Goal: Task Accomplishment & Management: Use online tool/utility

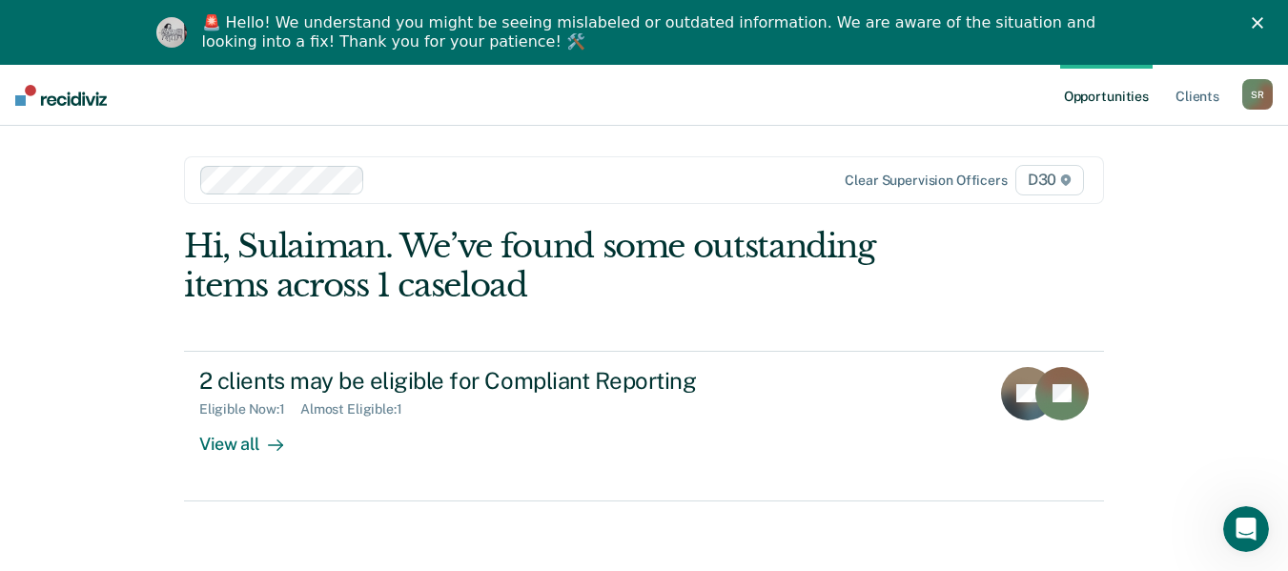
scroll to position [65, 0]
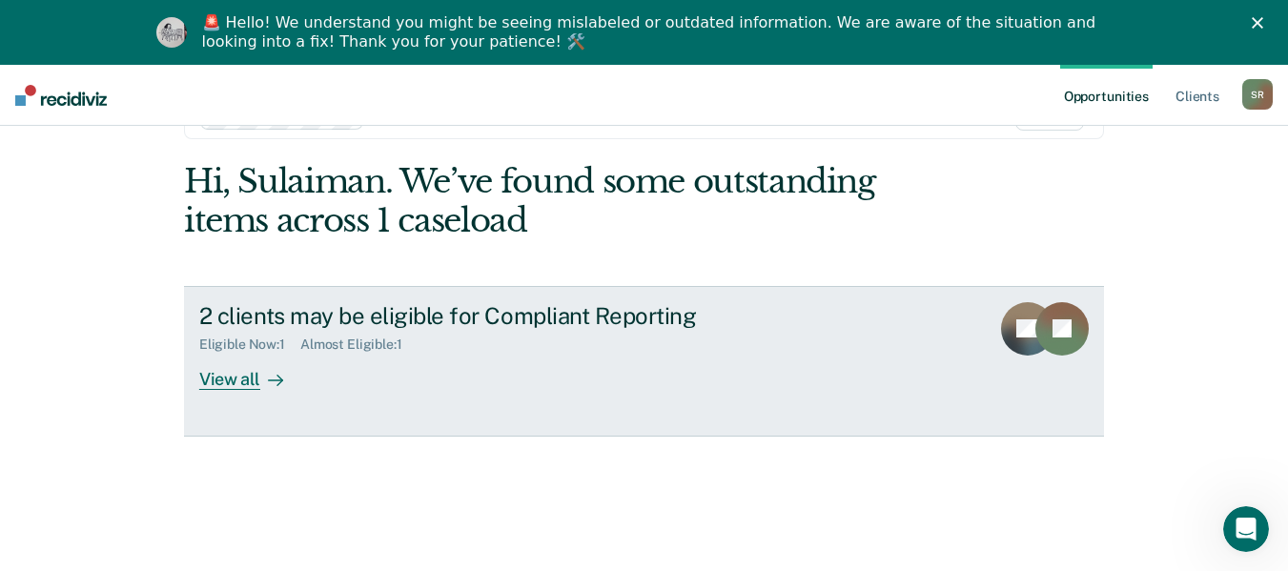
click at [227, 383] on div "View all" at bounding box center [252, 371] width 107 height 37
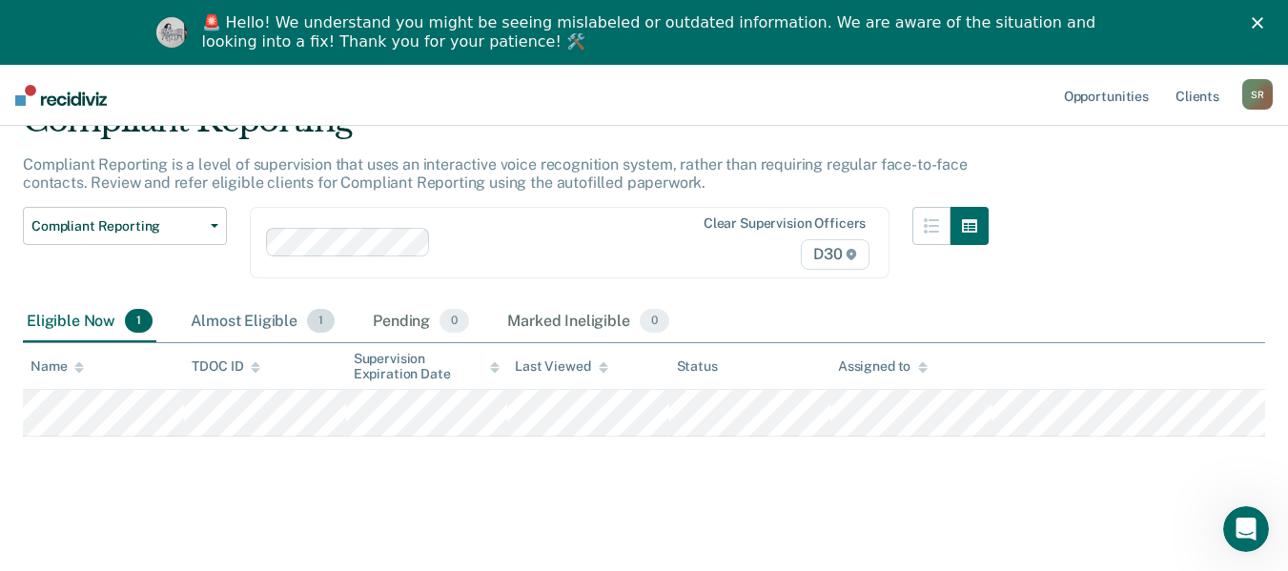
scroll to position [98, 0]
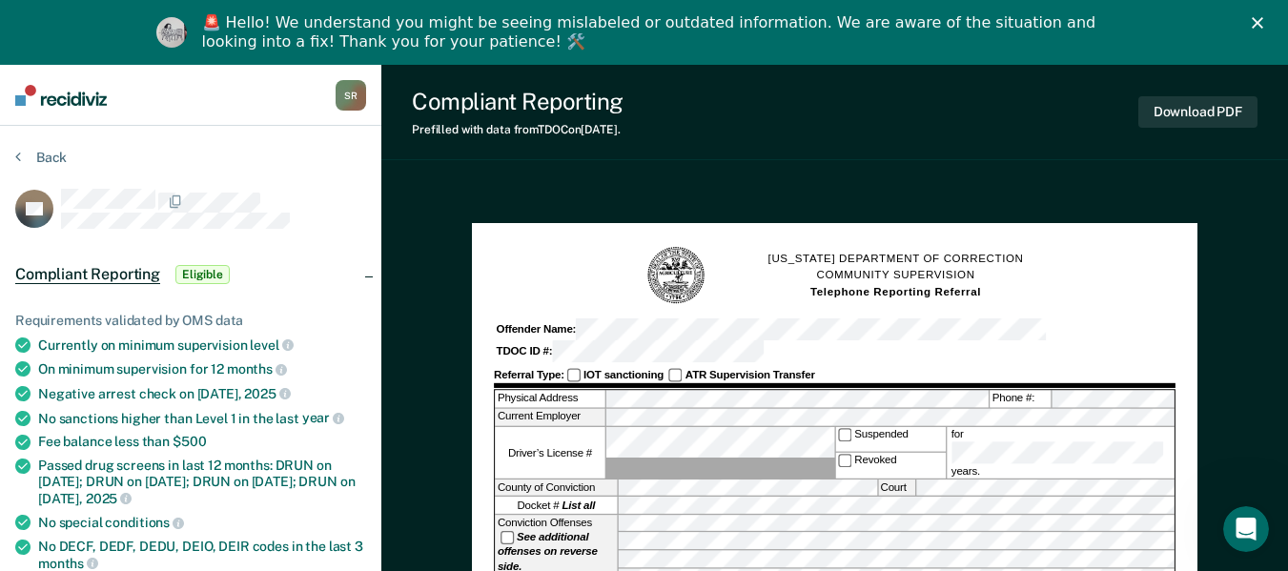
click at [1264, 19] on polygon "Close" at bounding box center [1257, 22] width 11 height 11
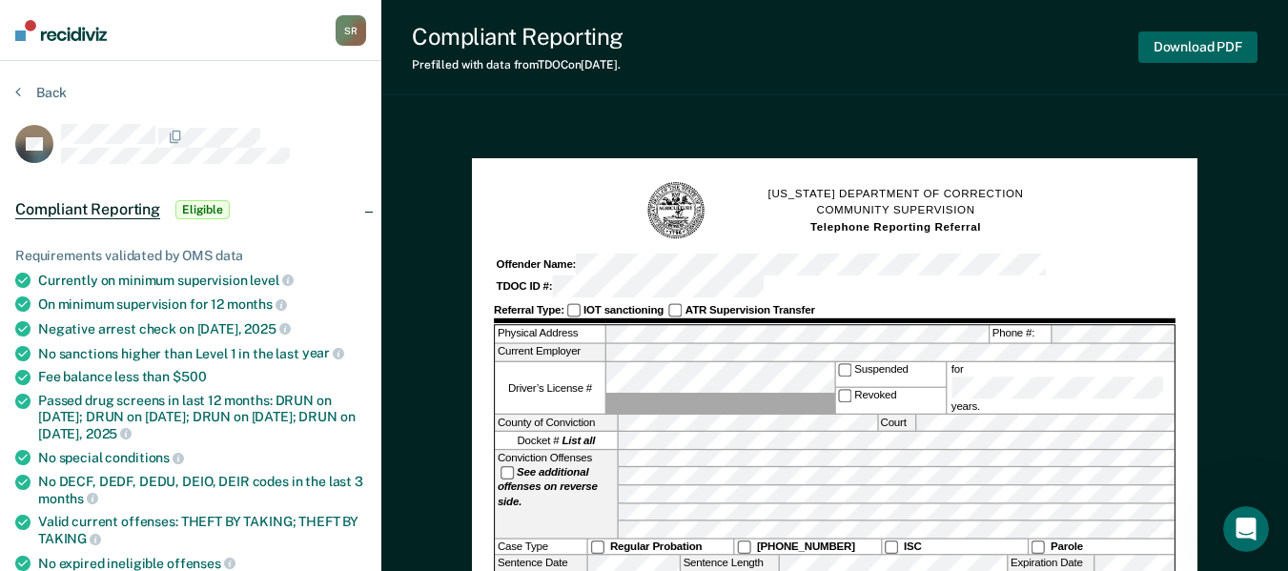
click at [1212, 48] on button "Download PDF" at bounding box center [1198, 46] width 119 height 31
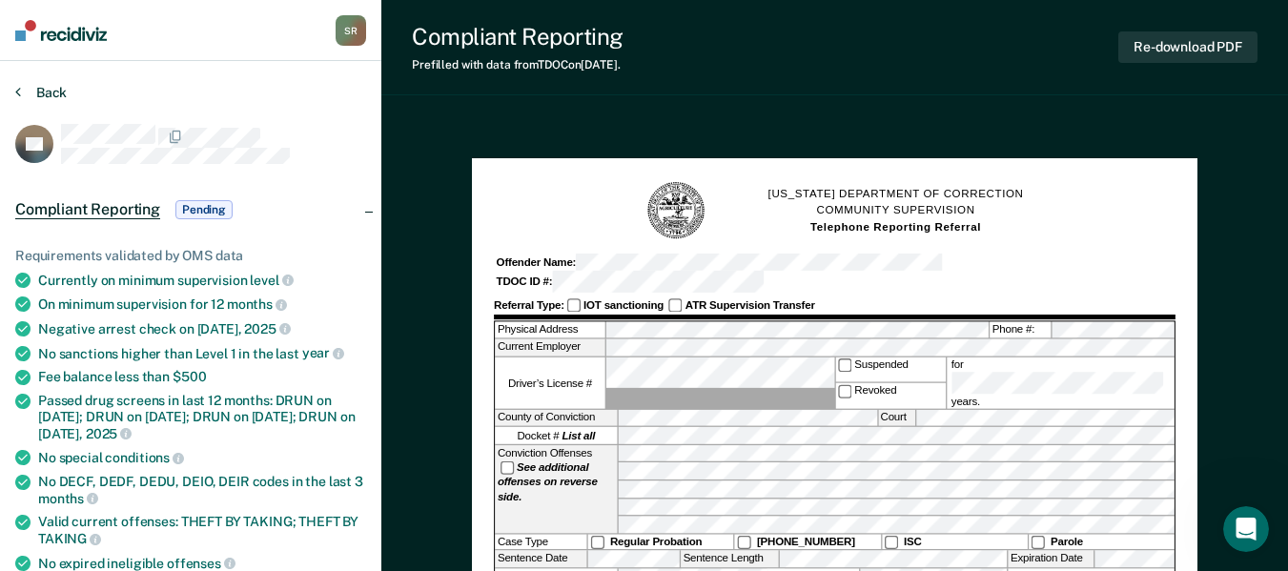
click at [41, 100] on button "Back" at bounding box center [41, 92] width 52 height 17
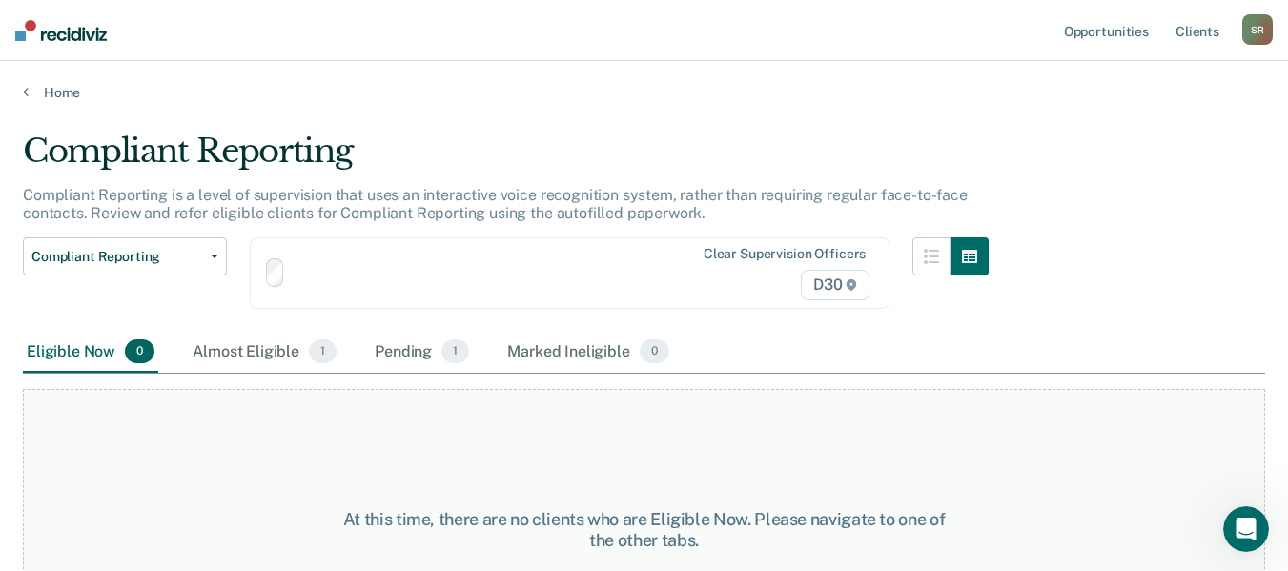
scroll to position [98, 0]
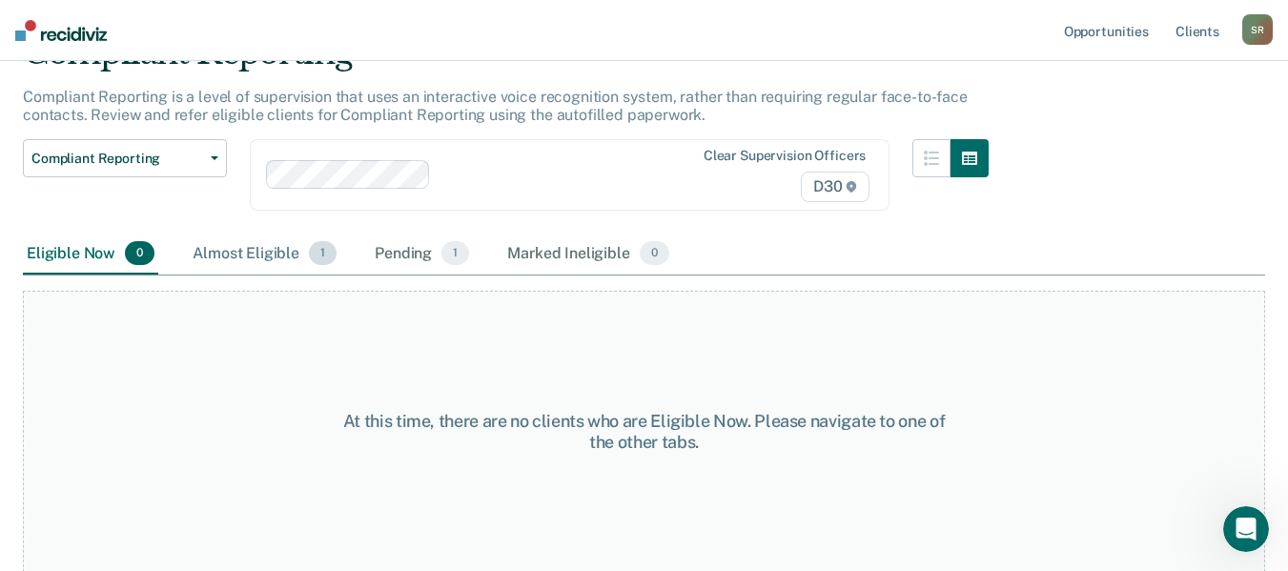
click at [257, 261] on div "Almost Eligible 1" at bounding box center [265, 255] width 152 height 42
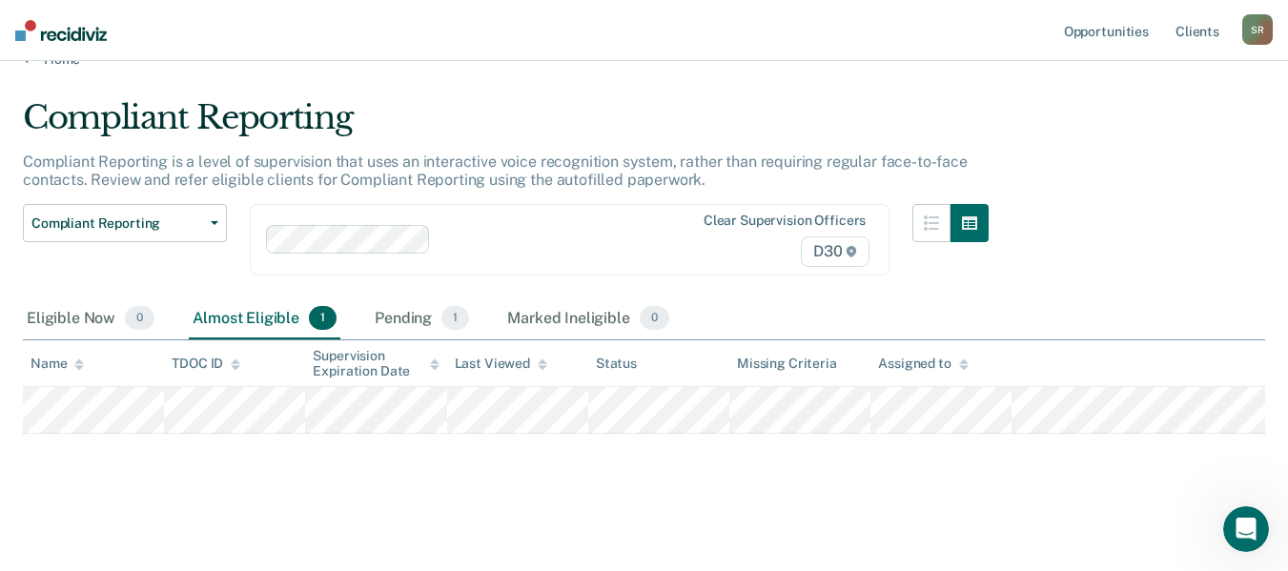
scroll to position [33, 0]
click at [406, 321] on div "Pending 1" at bounding box center [422, 320] width 102 height 42
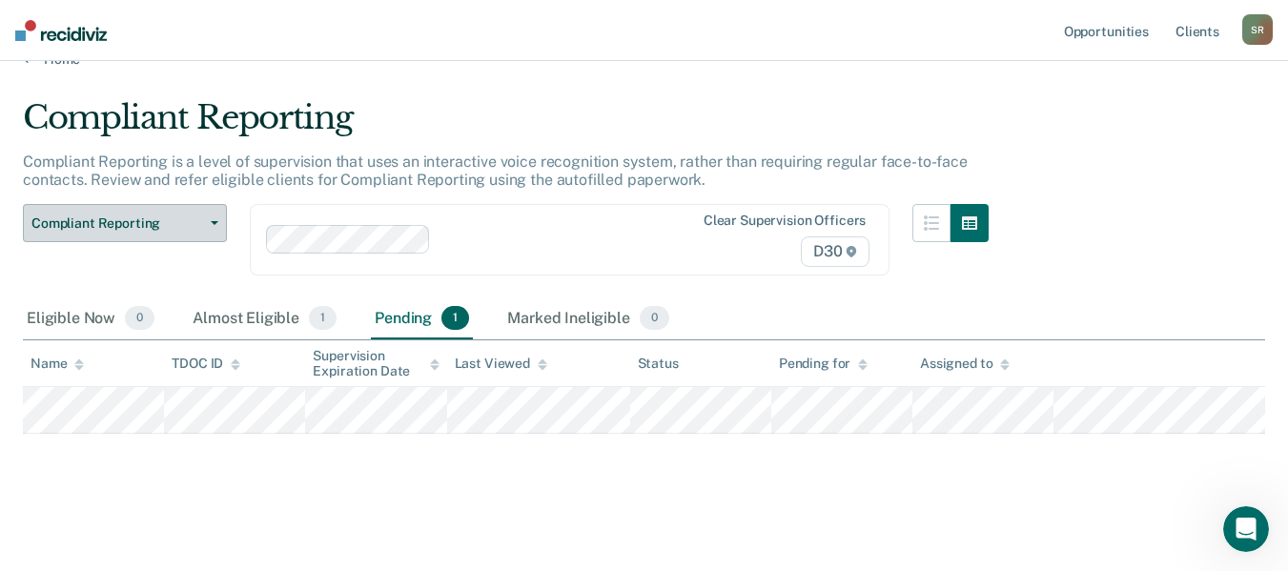
click at [207, 221] on span "button" at bounding box center [210, 223] width 15 height 4
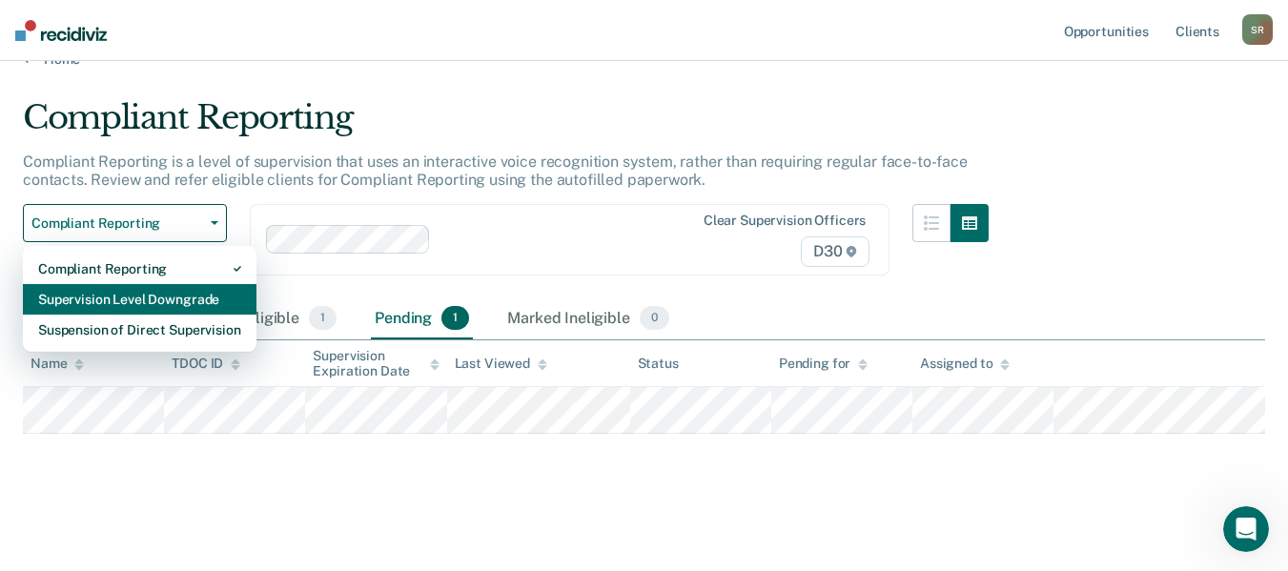
click at [166, 301] on div "Supervision Level Downgrade" at bounding box center [139, 299] width 203 height 31
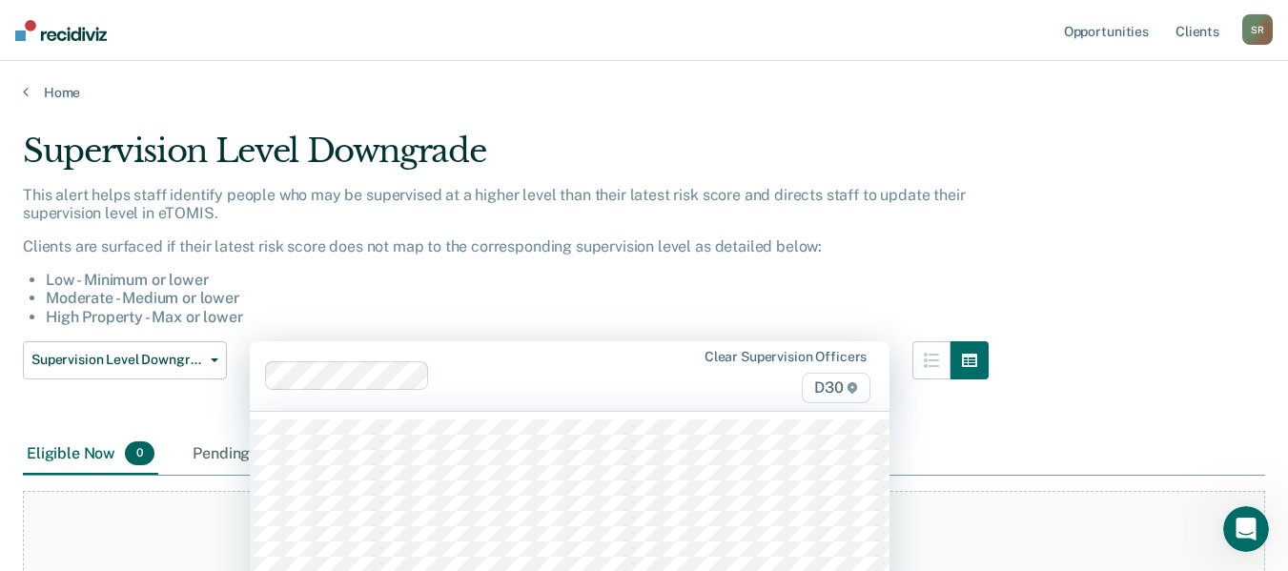
click at [350, 375] on div "69 results available. Use Up and Down to choose options, press Enter to select …" at bounding box center [570, 376] width 640 height 70
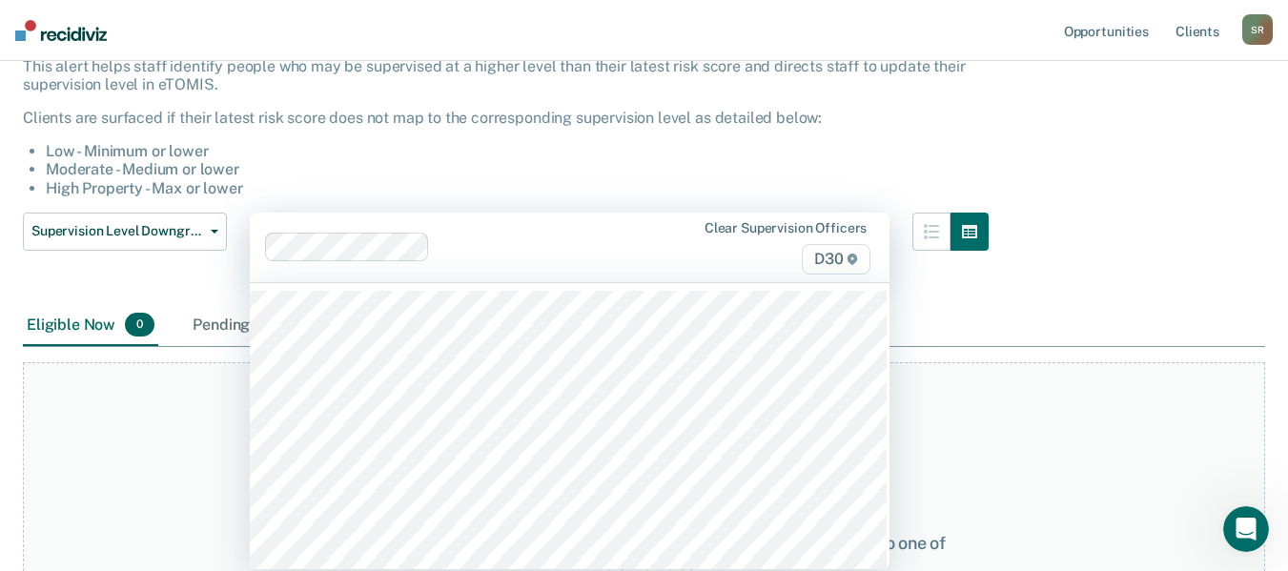
click at [153, 419] on div "At this time, there are no clients who are Eligible Now. Please navigate to one…" at bounding box center [644, 552] width 1243 height 381
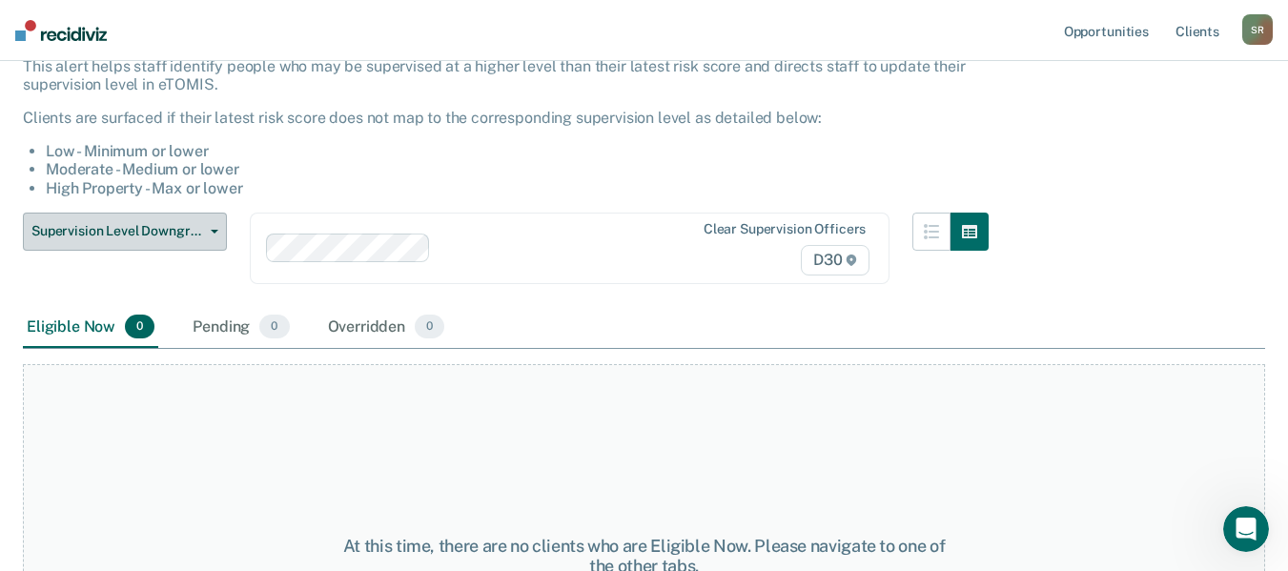
click at [216, 235] on button "Supervision Level Downgrade" at bounding box center [125, 232] width 204 height 38
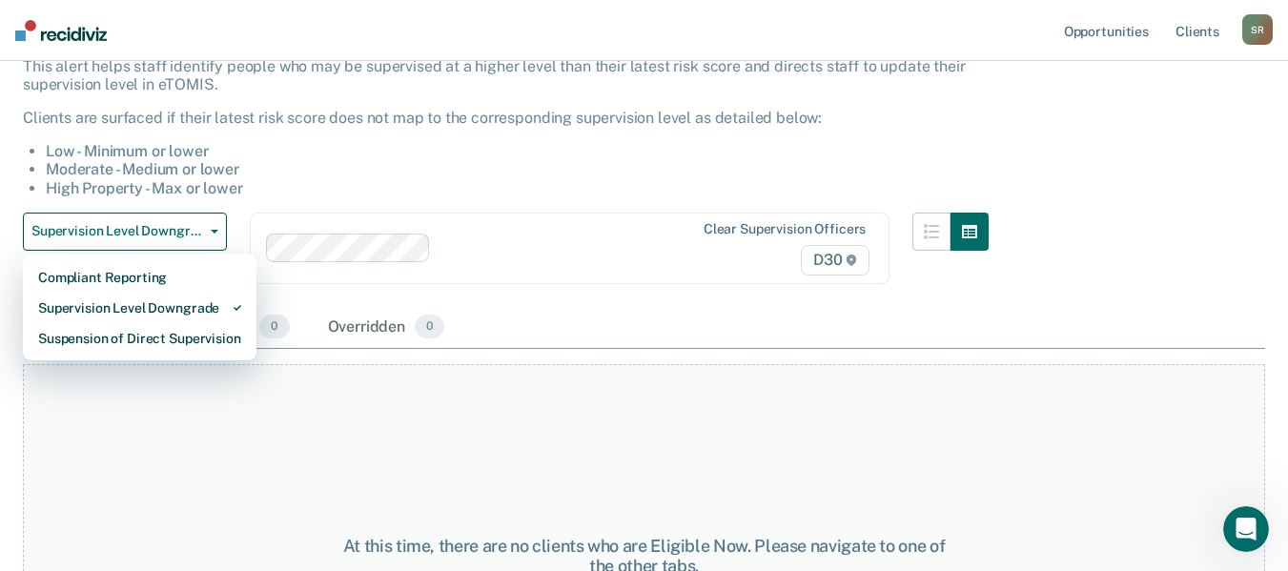
click at [394, 206] on div "This alert helps staff identify people who may be supervised at a higher level …" at bounding box center [506, 134] width 966 height 155
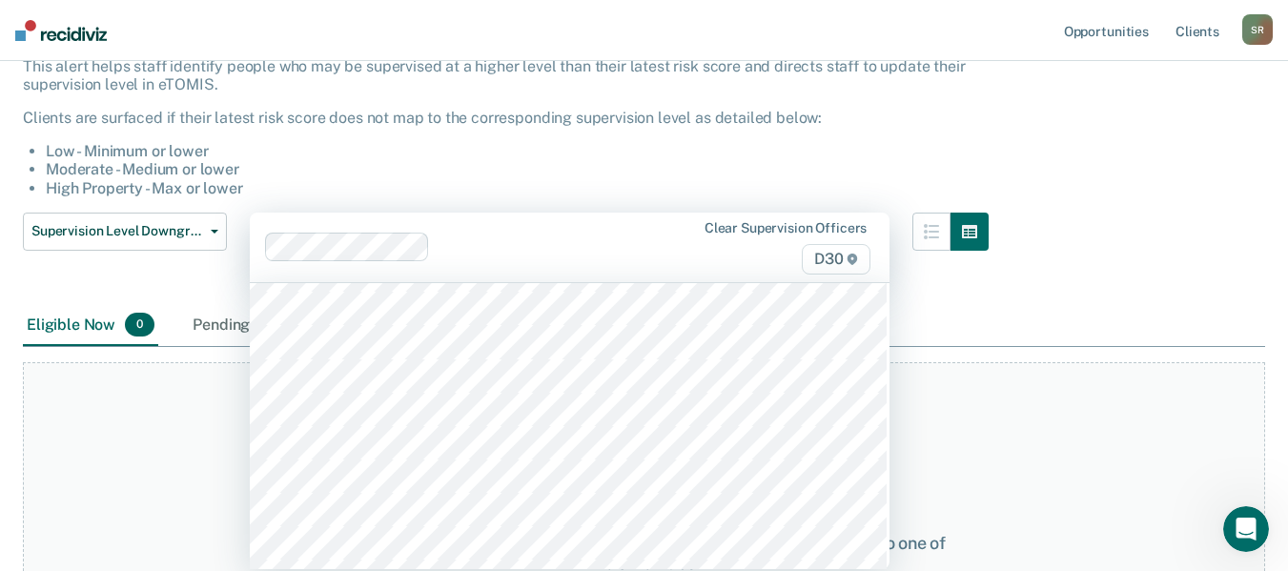
scroll to position [763, 0]
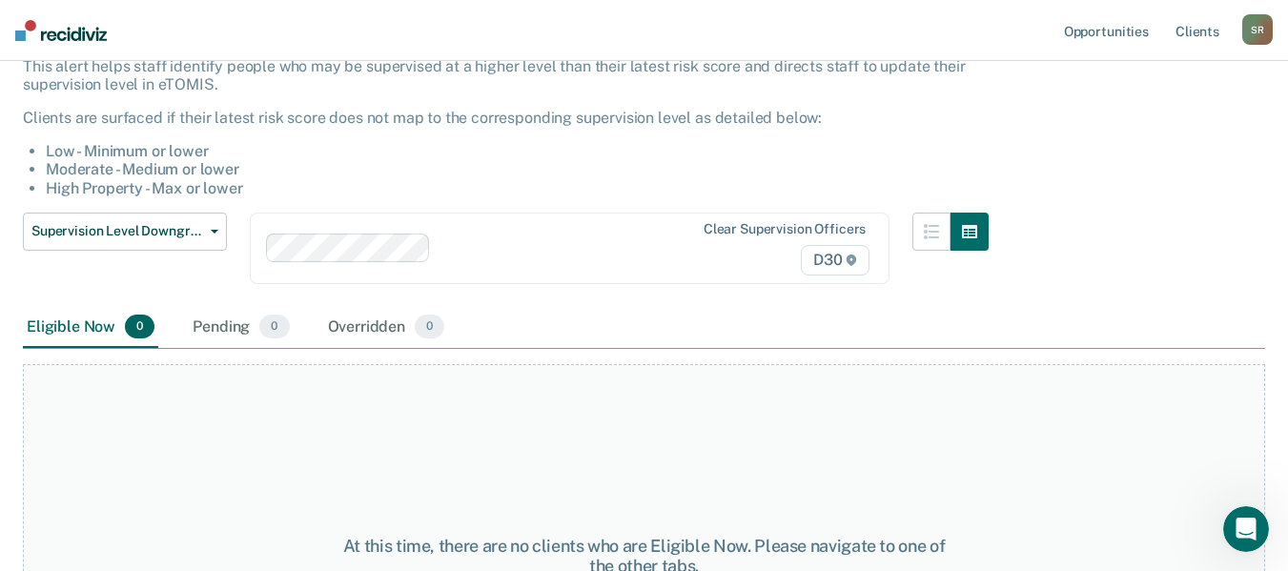
click at [409, 137] on div "This alert helps staff identify people who may be supervised at a higher level …" at bounding box center [506, 127] width 966 height 140
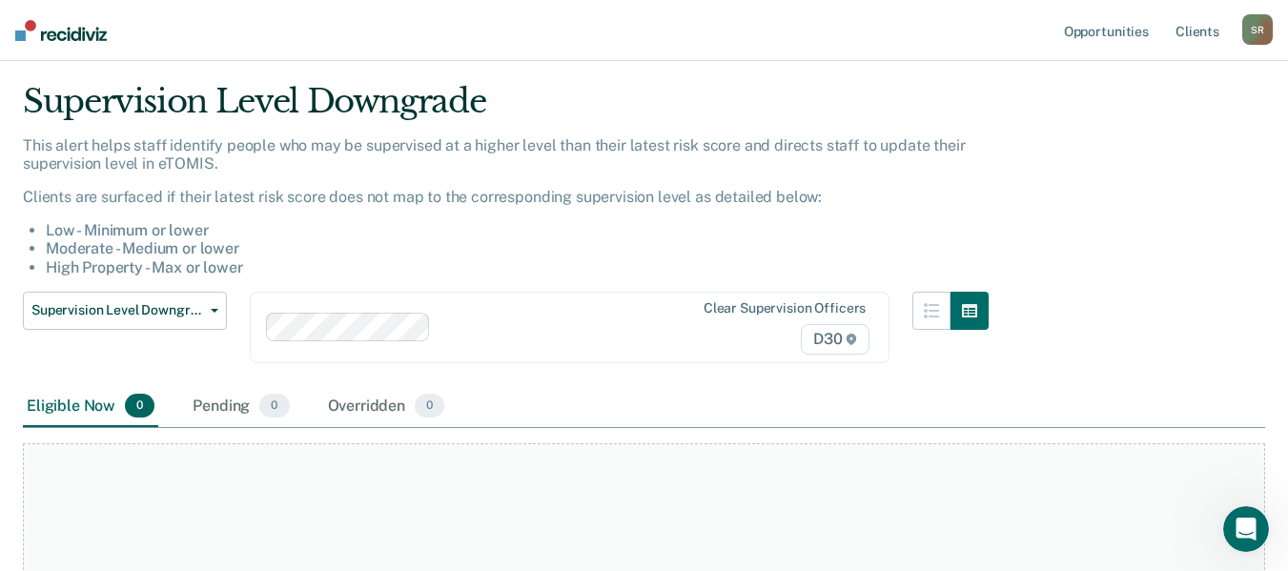
scroll to position [19, 0]
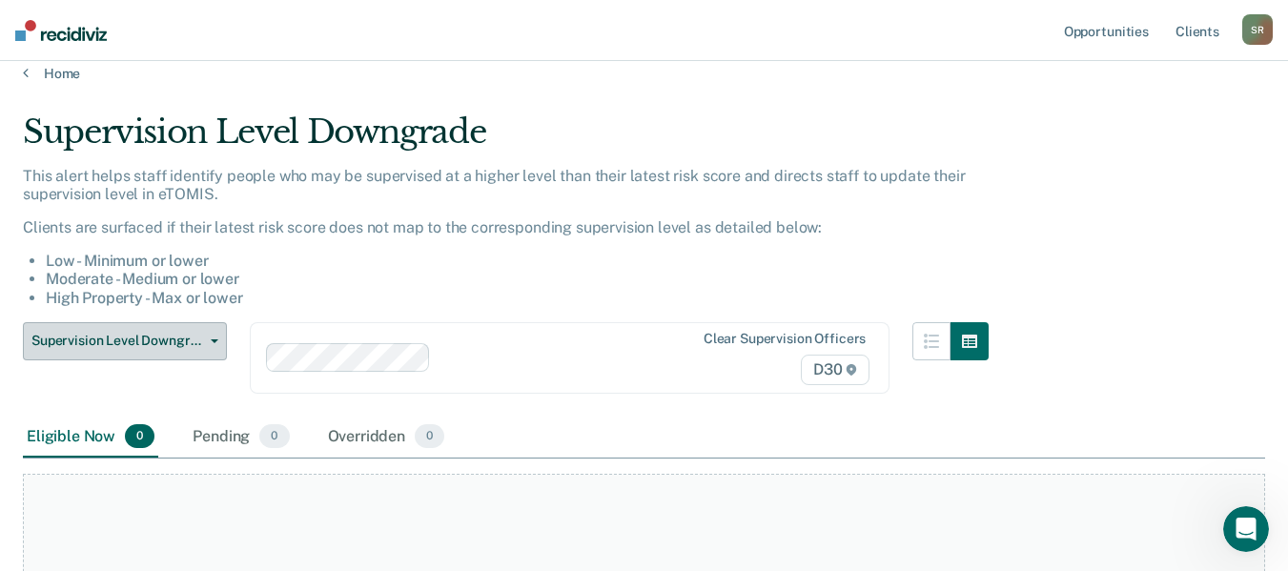
click at [216, 346] on button "Supervision Level Downgrade" at bounding box center [125, 341] width 204 height 38
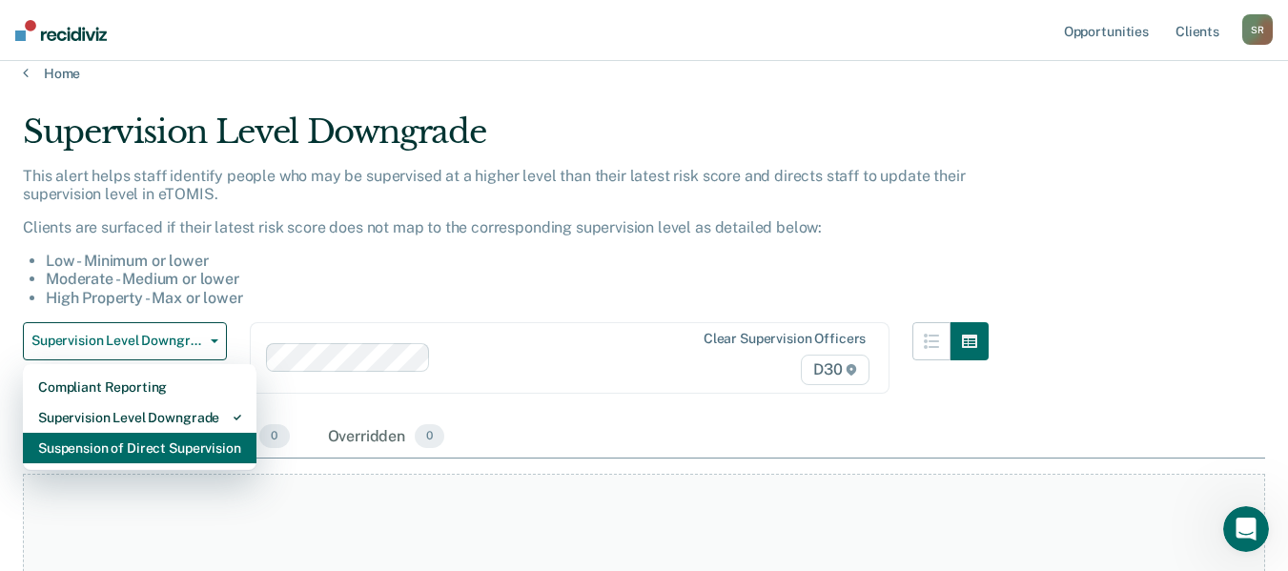
click at [168, 450] on div "Suspension of Direct Supervision" at bounding box center [139, 448] width 203 height 31
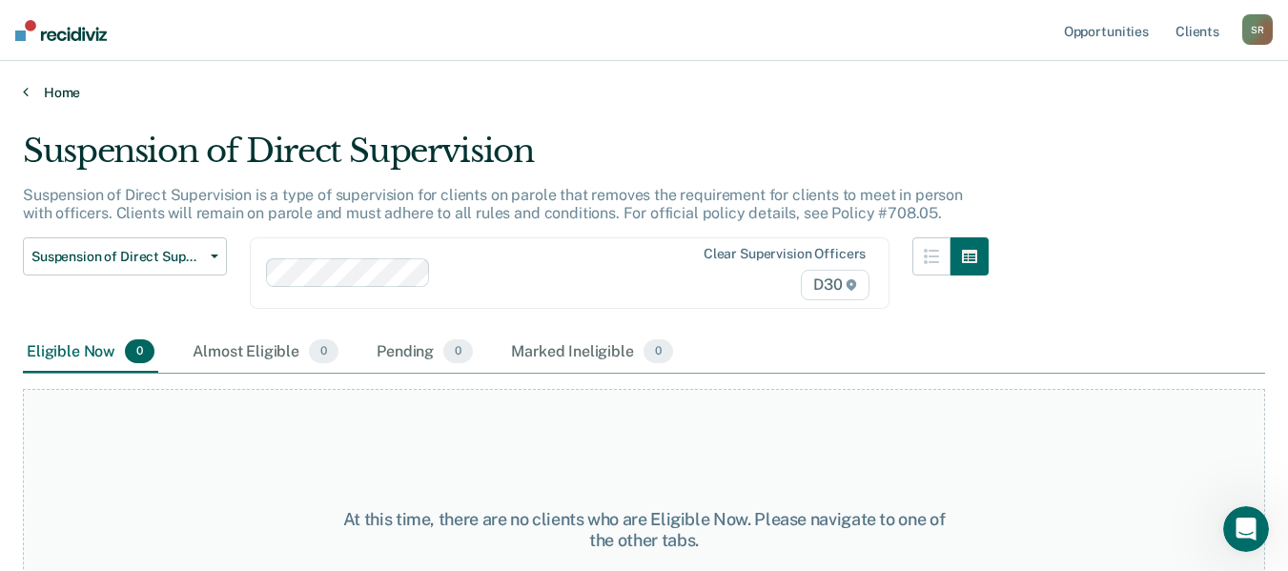
click at [52, 90] on link "Home" at bounding box center [644, 92] width 1243 height 17
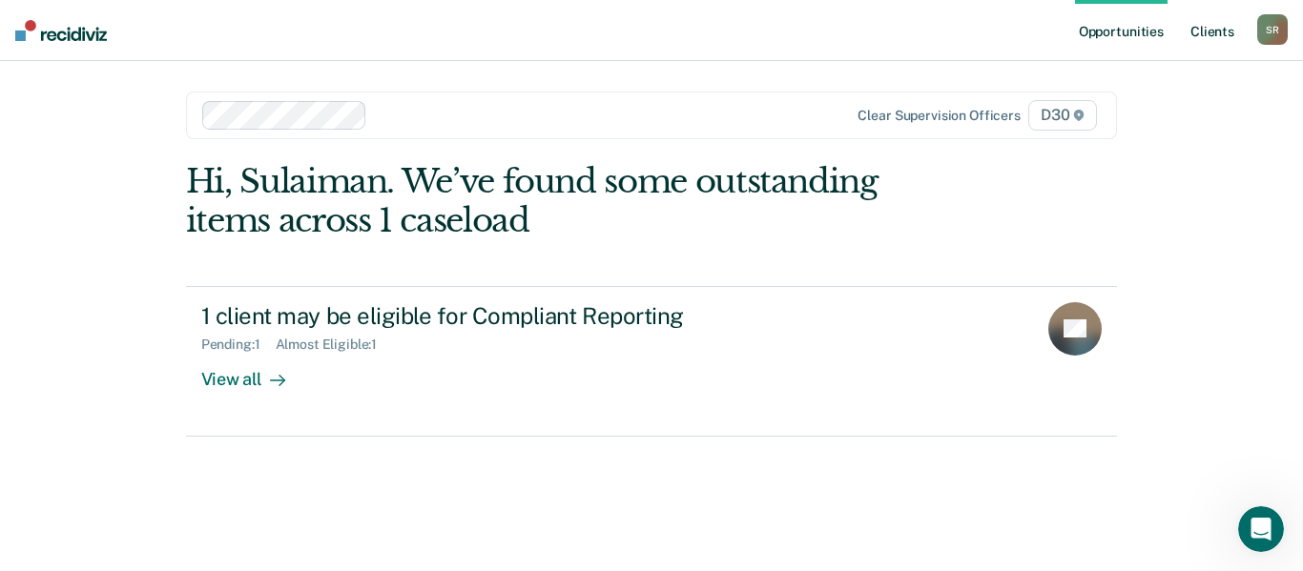
click at [1222, 36] on link "Client s" at bounding box center [1212, 30] width 52 height 61
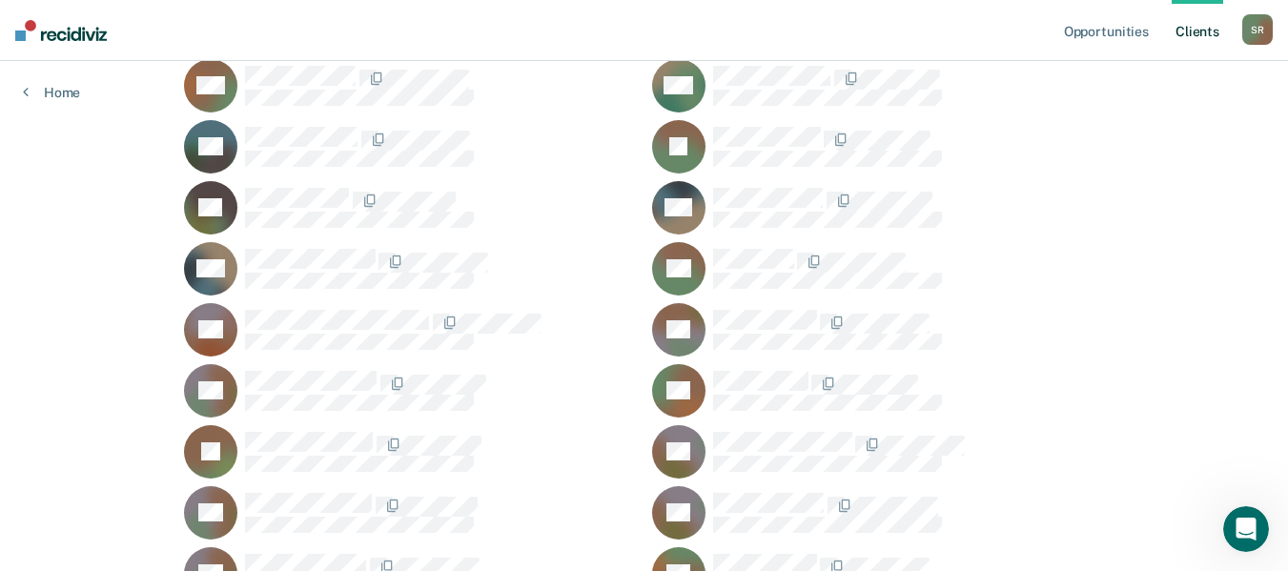
scroll to position [1717, 0]
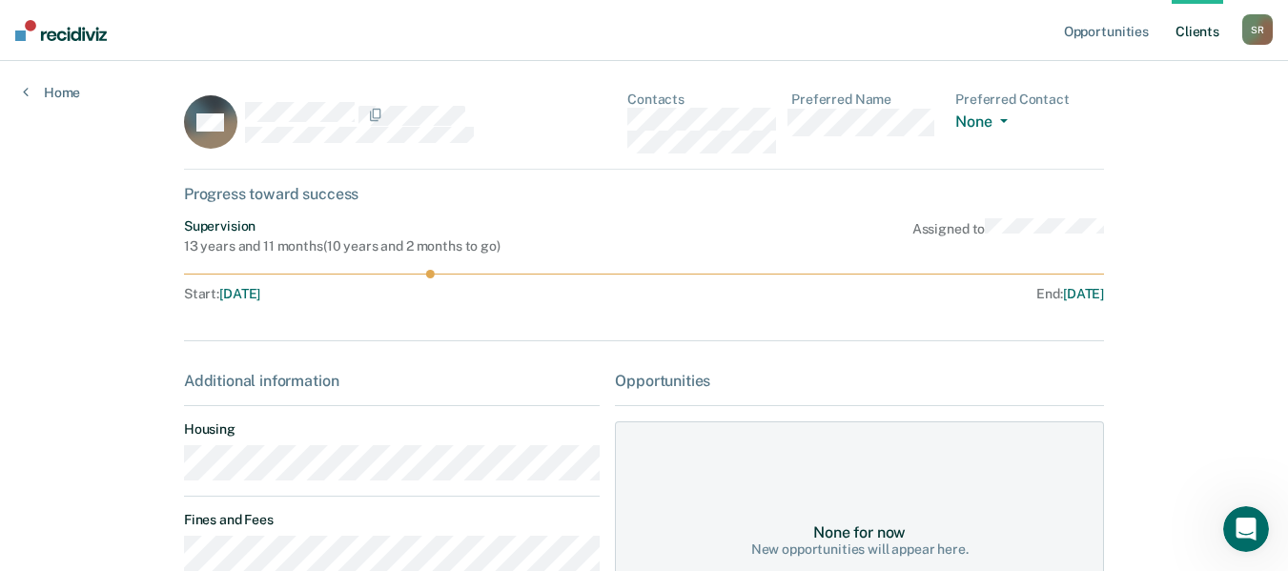
click at [26, 75] on div "Home" at bounding box center [51, 81] width 103 height 40
click at [50, 93] on link "Home" at bounding box center [51, 92] width 57 height 17
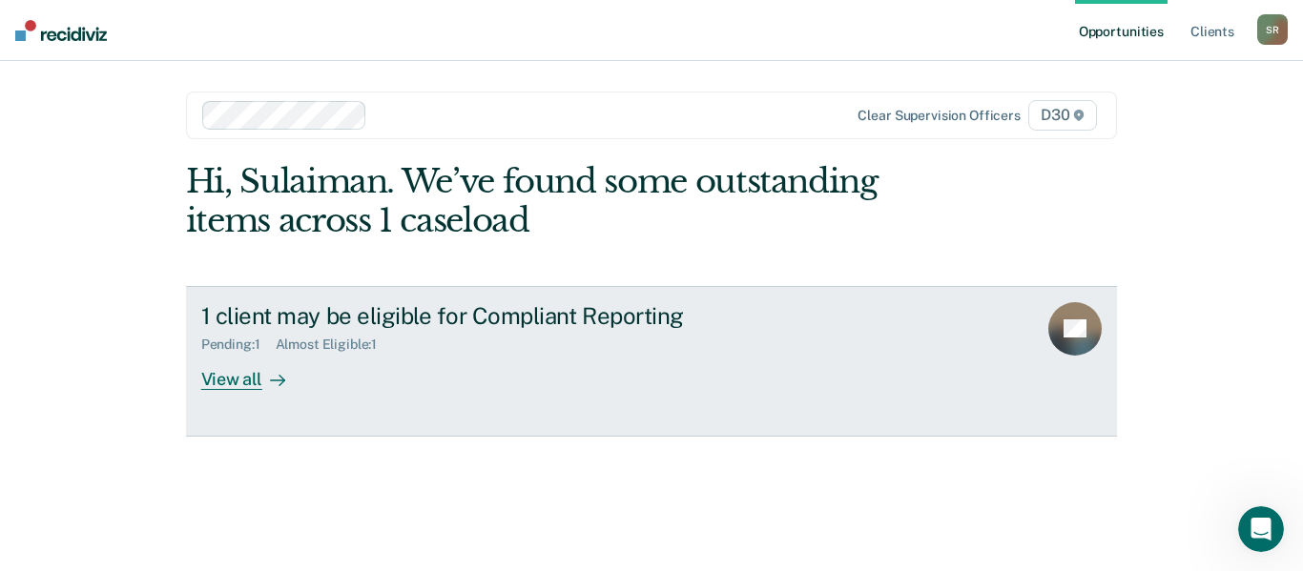
click at [226, 383] on div "View all" at bounding box center [254, 371] width 107 height 37
